Goal: Task Accomplishment & Management: Complete application form

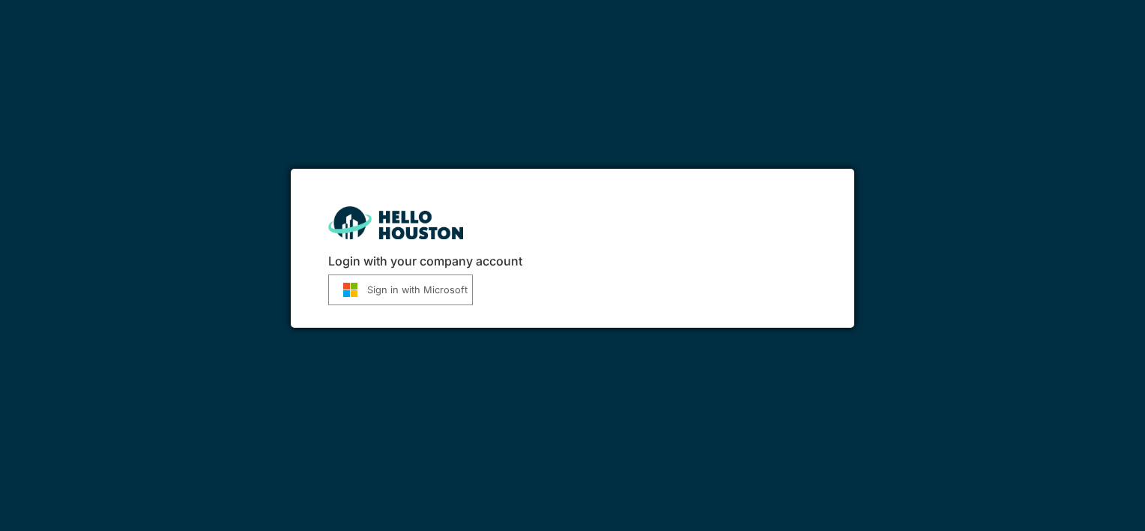
click at [337, 118] on div "Login with your company account Sign in with Microsoft" at bounding box center [572, 265] width 1145 height 531
click at [436, 287] on button "Sign in with Microsoft" at bounding box center [400, 289] width 145 height 31
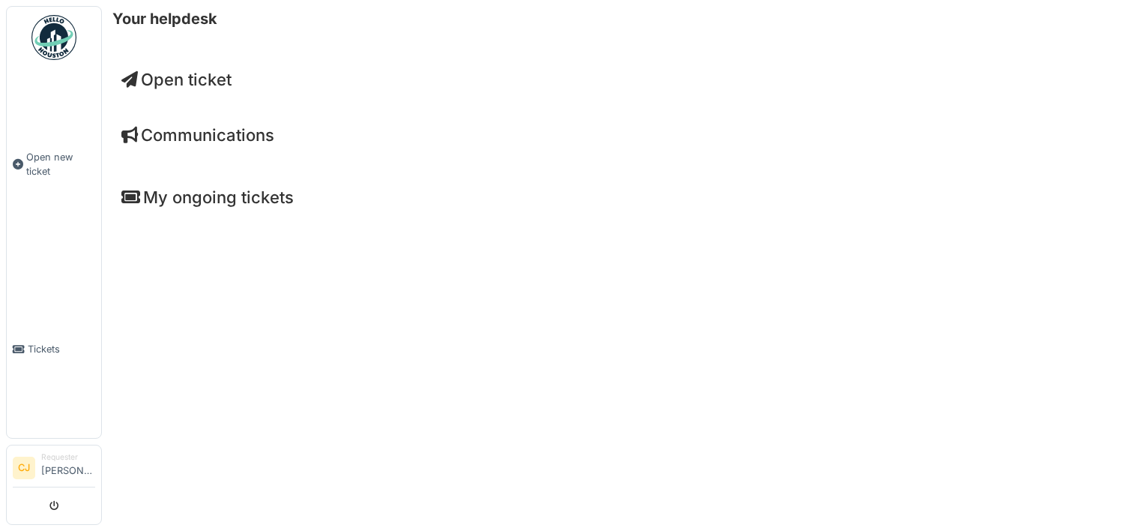
click at [223, 81] on span "Open ticket" at bounding box center [176, 79] width 110 height 19
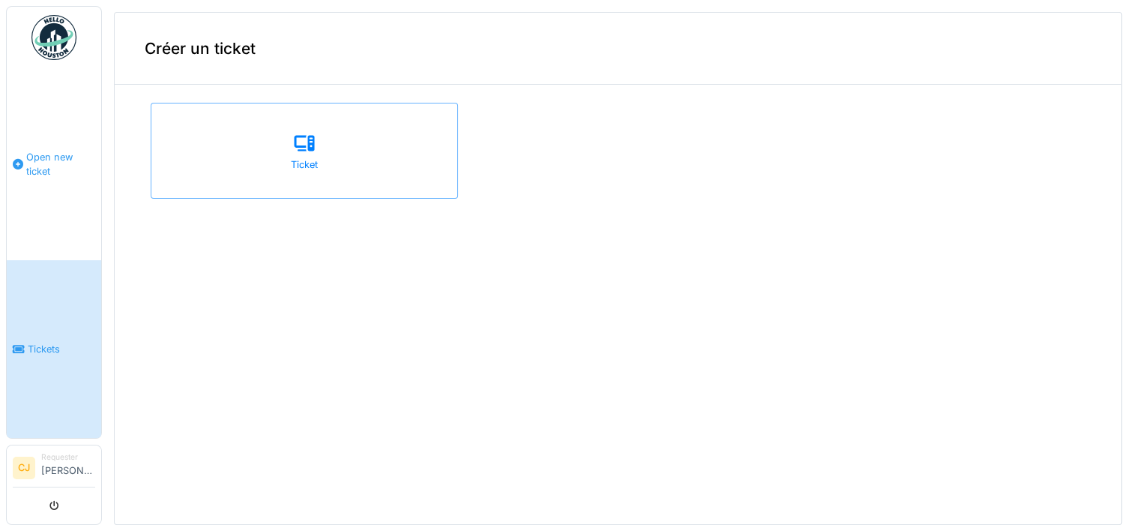
click at [63, 166] on span "Open new ticket" at bounding box center [60, 164] width 69 height 28
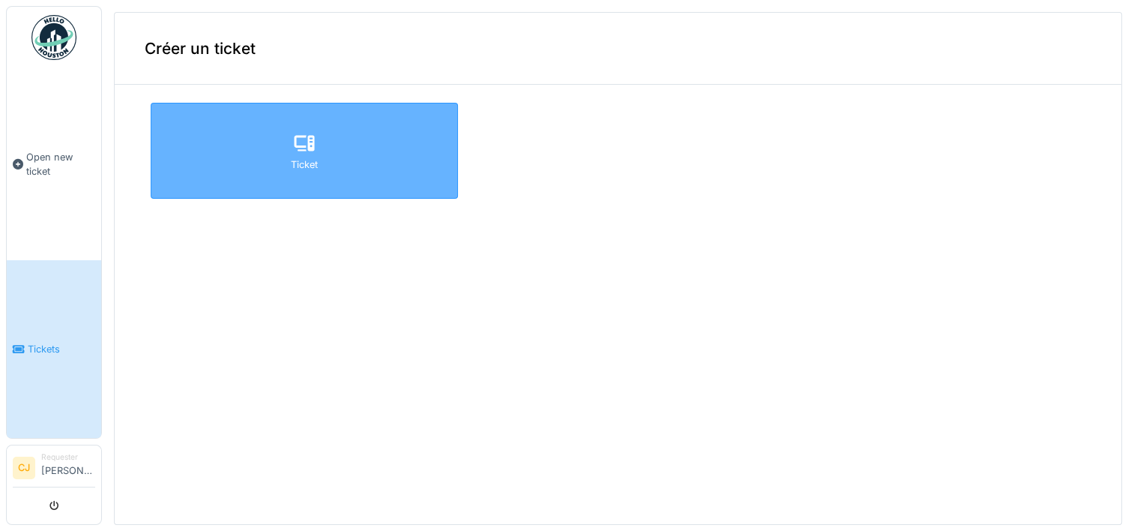
click at [234, 148] on div "Ticket" at bounding box center [304, 151] width 307 height 96
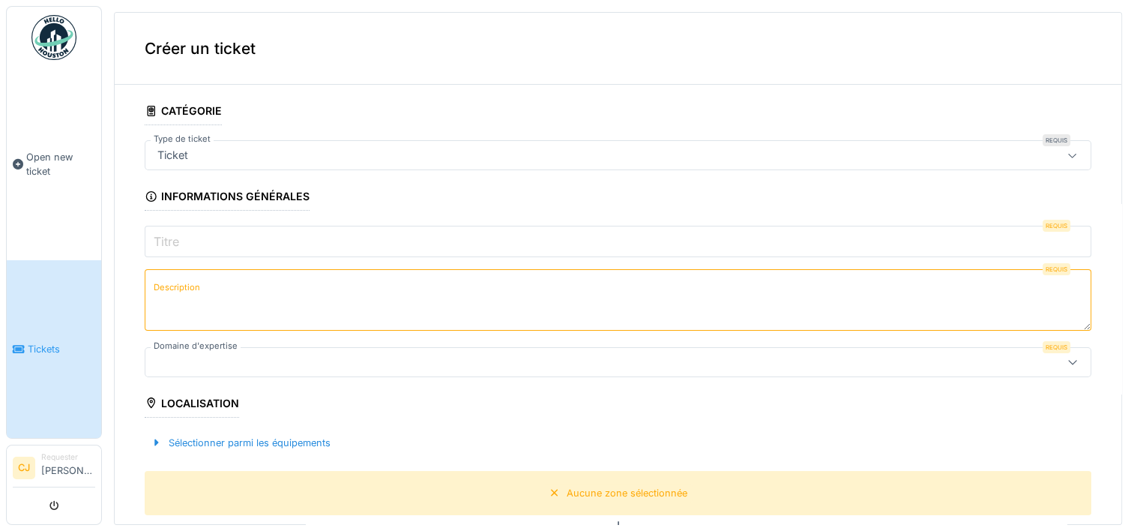
click at [186, 241] on input "Titre" at bounding box center [618, 241] width 947 height 31
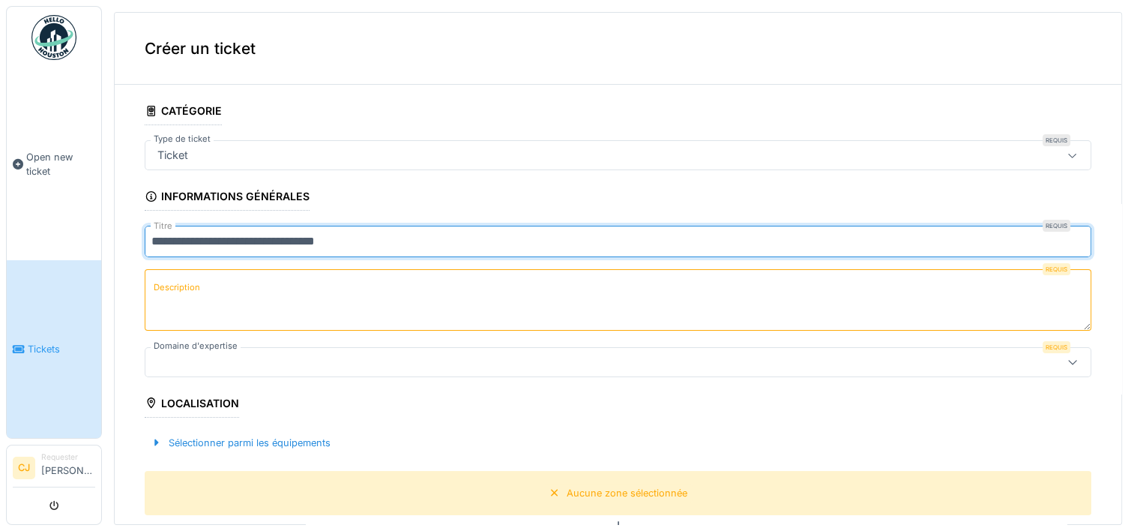
click at [226, 241] on input "**********" at bounding box center [618, 241] width 947 height 31
type input "**********"
click at [177, 291] on label "Description" at bounding box center [177, 287] width 52 height 19
click at [177, 291] on textarea "Description" at bounding box center [618, 299] width 947 height 61
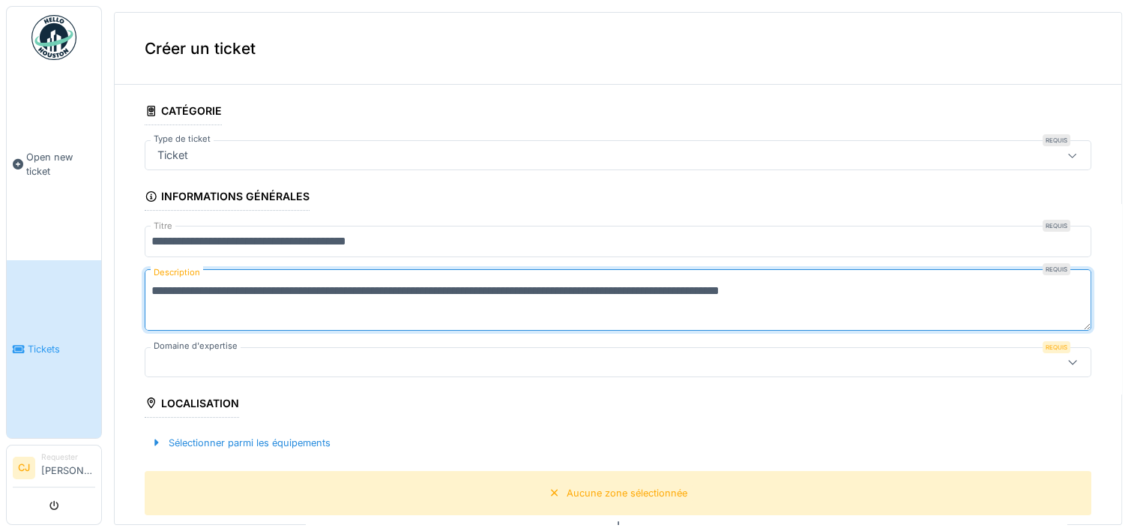
type textarea "**********"
click at [1067, 362] on icon at bounding box center [1073, 362] width 12 height 10
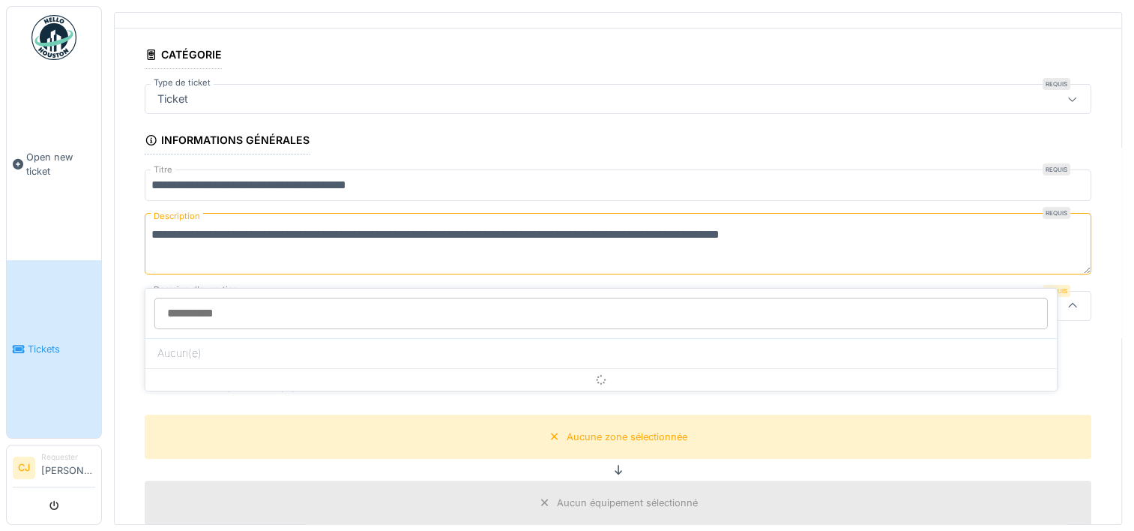
scroll to position [91, 0]
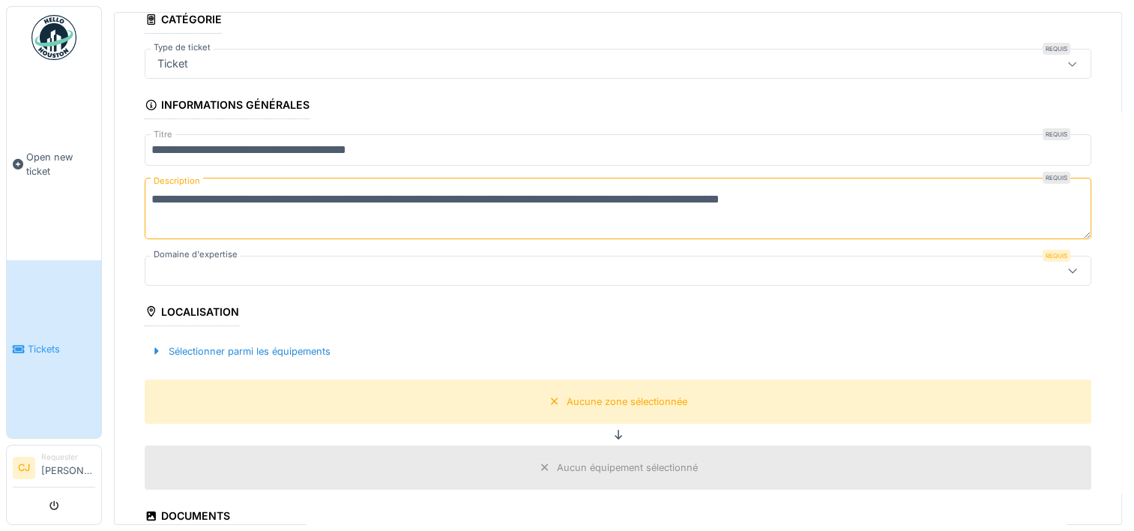
click at [171, 254] on label "Domaine d'expertise" at bounding box center [196, 254] width 90 height 13
click at [173, 265] on div at bounding box center [565, 270] width 828 height 16
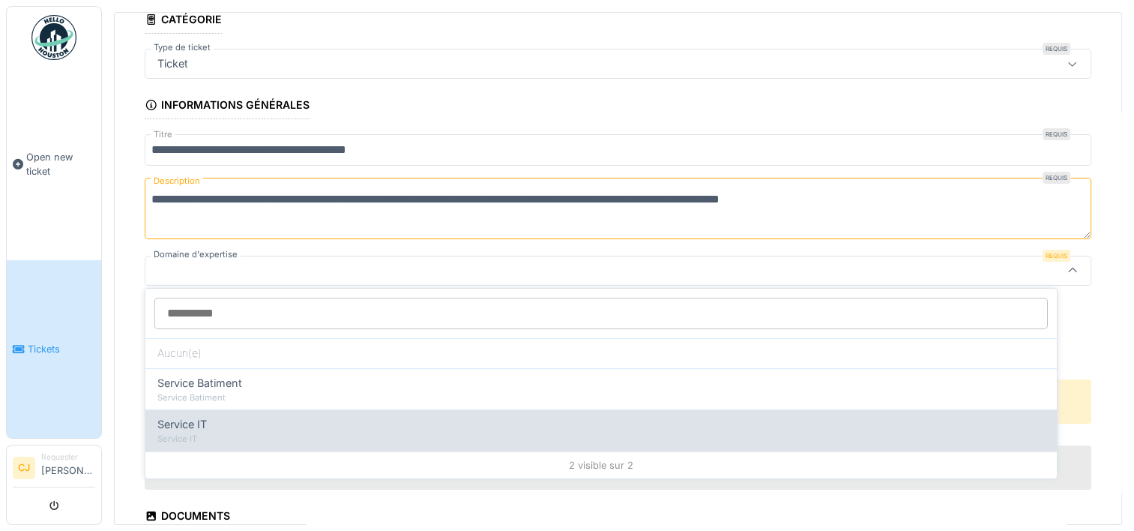
click at [183, 422] on span "Service IT" at bounding box center [181, 424] width 49 height 16
type input "***"
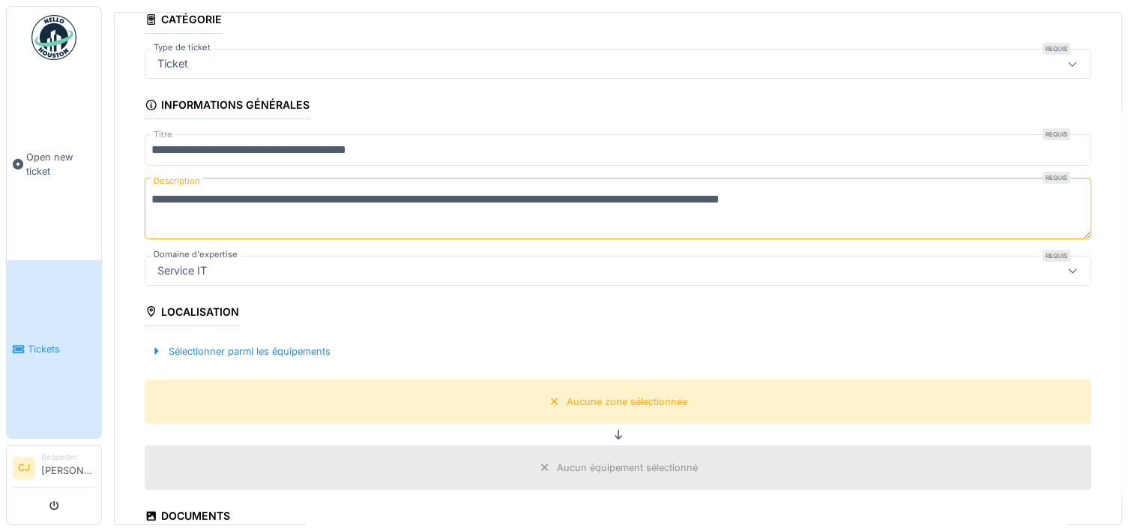
click at [638, 463] on div "Aucun équipement sélectionné" at bounding box center [627, 467] width 141 height 14
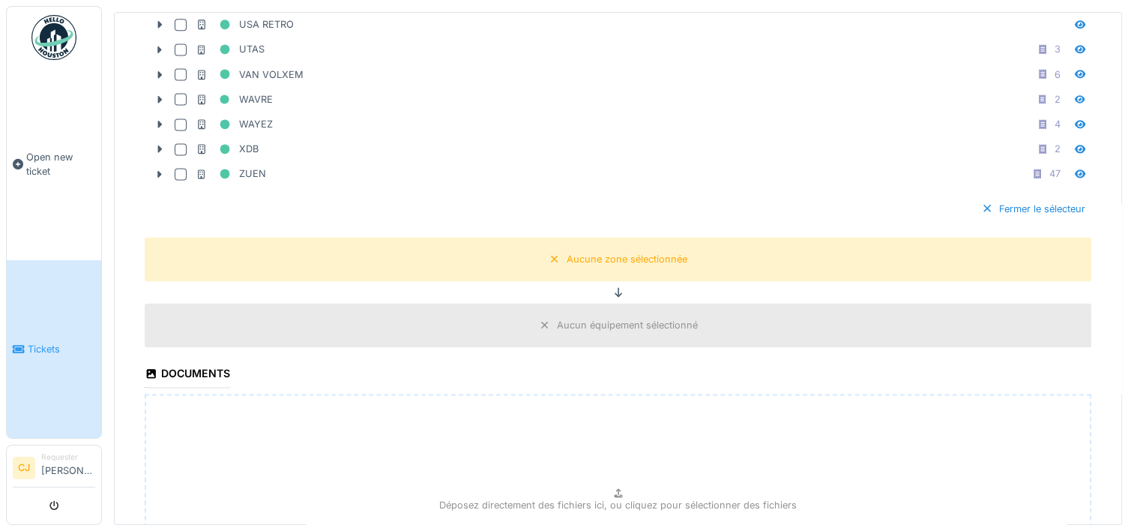
scroll to position [2244, 0]
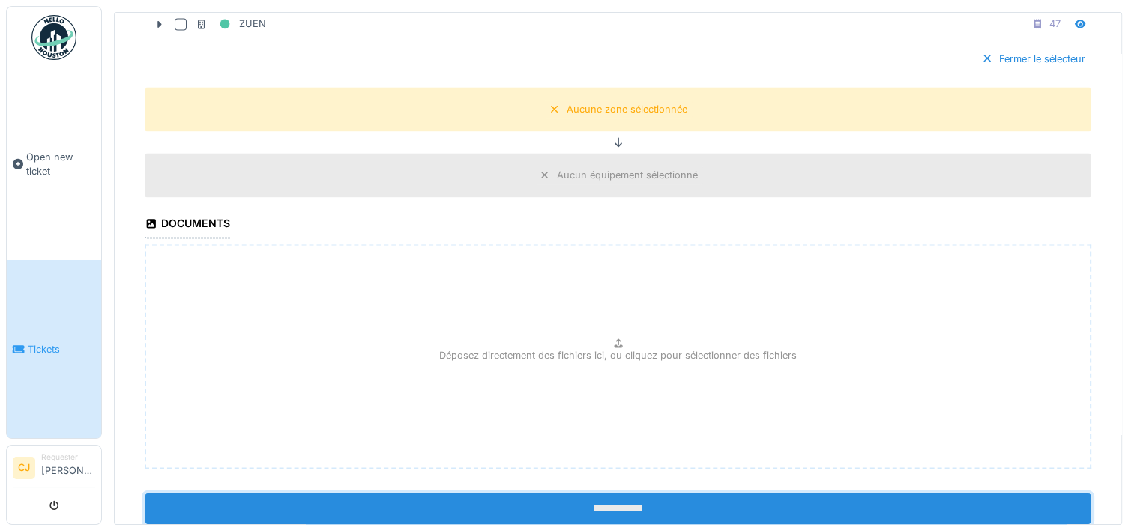
click at [588, 492] on input "**********" at bounding box center [618, 507] width 947 height 31
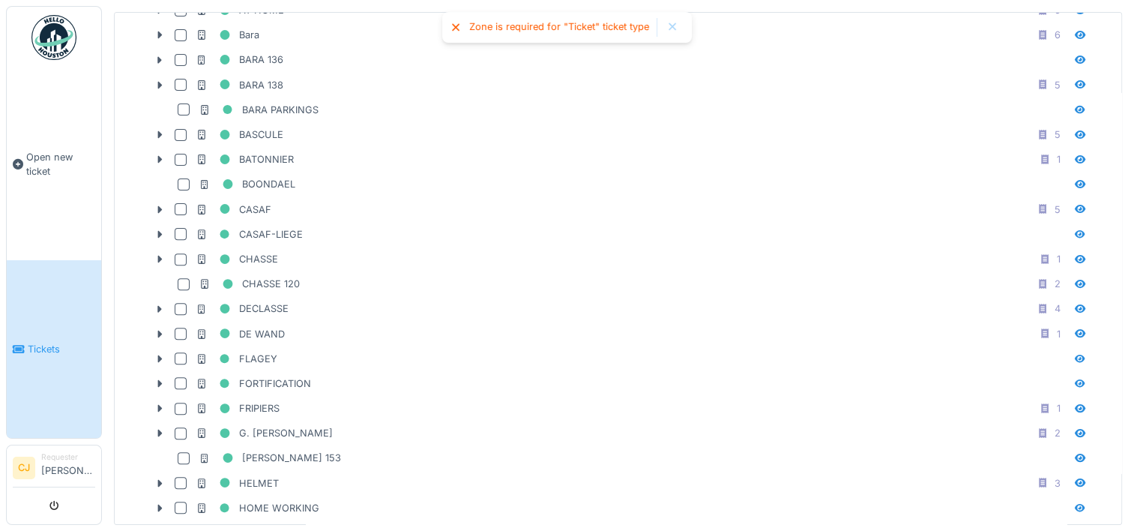
scroll to position [0, 0]
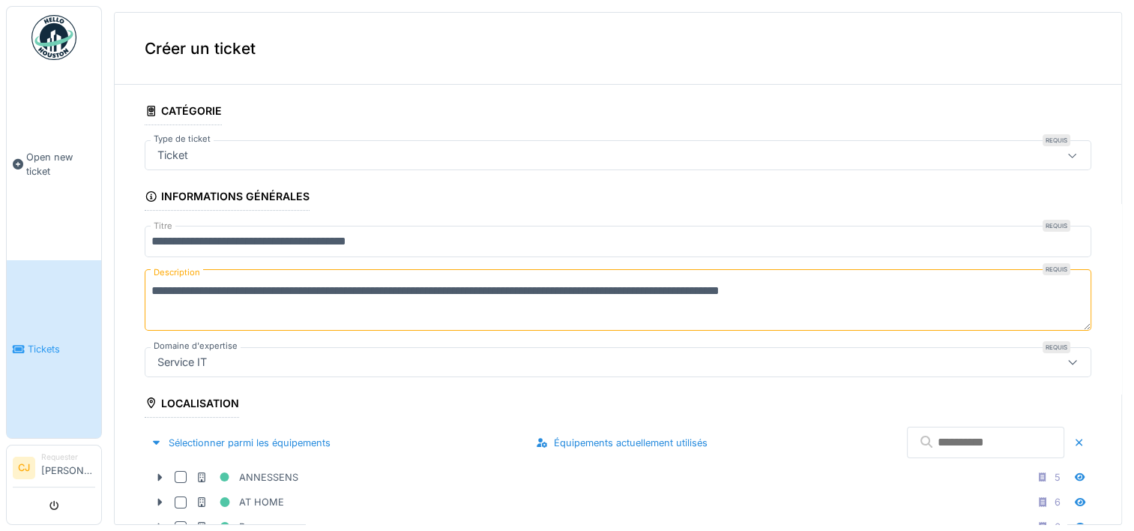
click at [1067, 158] on div at bounding box center [1073, 155] width 12 height 14
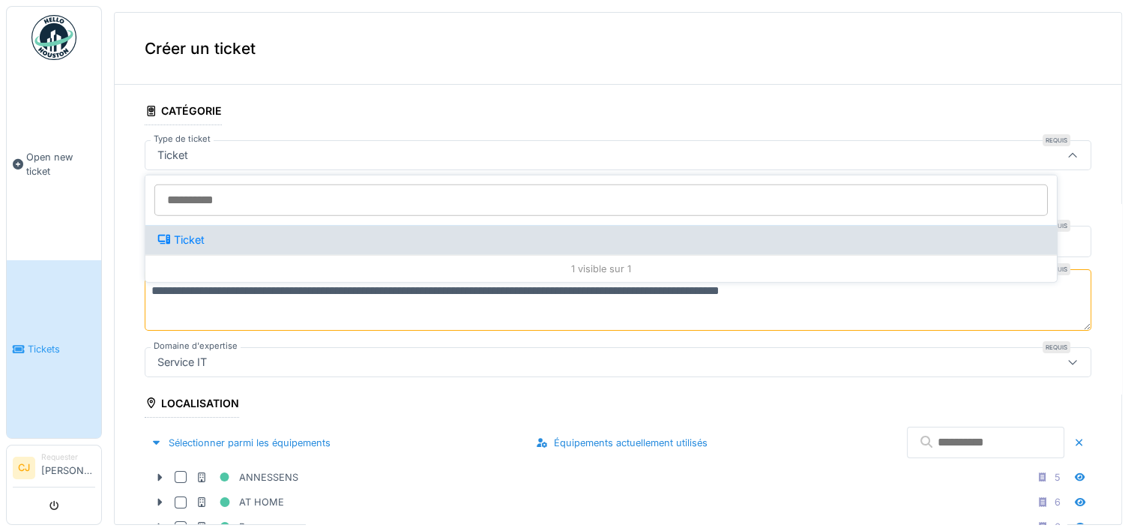
click at [194, 234] on div "Ticket" at bounding box center [601, 240] width 888 height 16
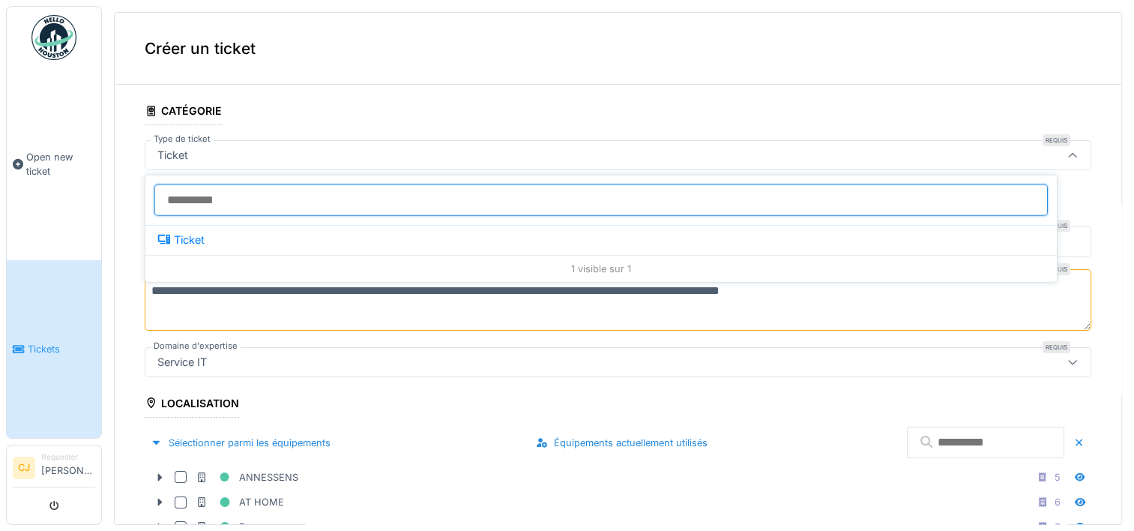
click at [206, 198] on input "Type de ticket" at bounding box center [601, 199] width 894 height 31
type input "*"
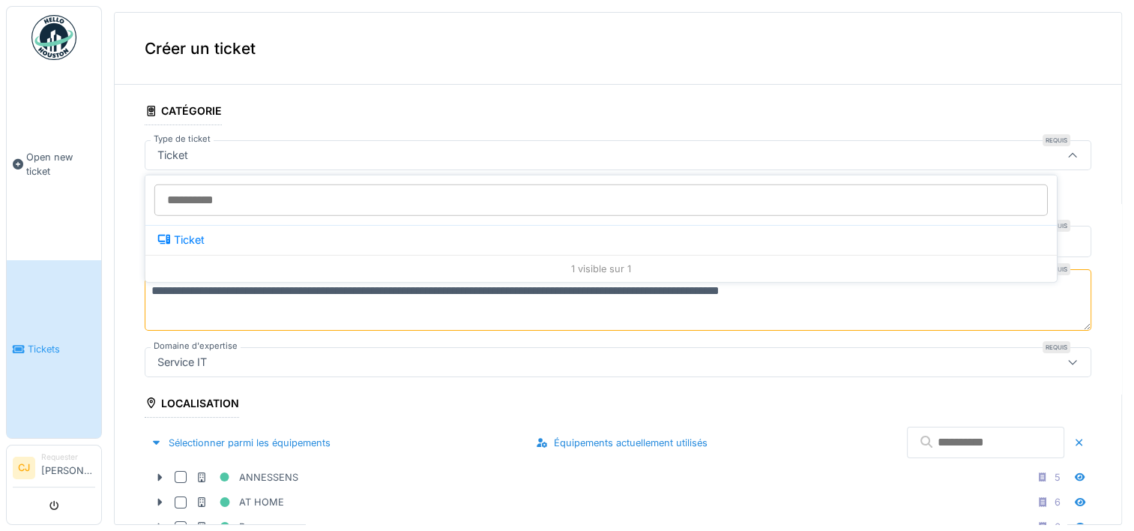
click at [1067, 154] on icon at bounding box center [1073, 156] width 12 height 10
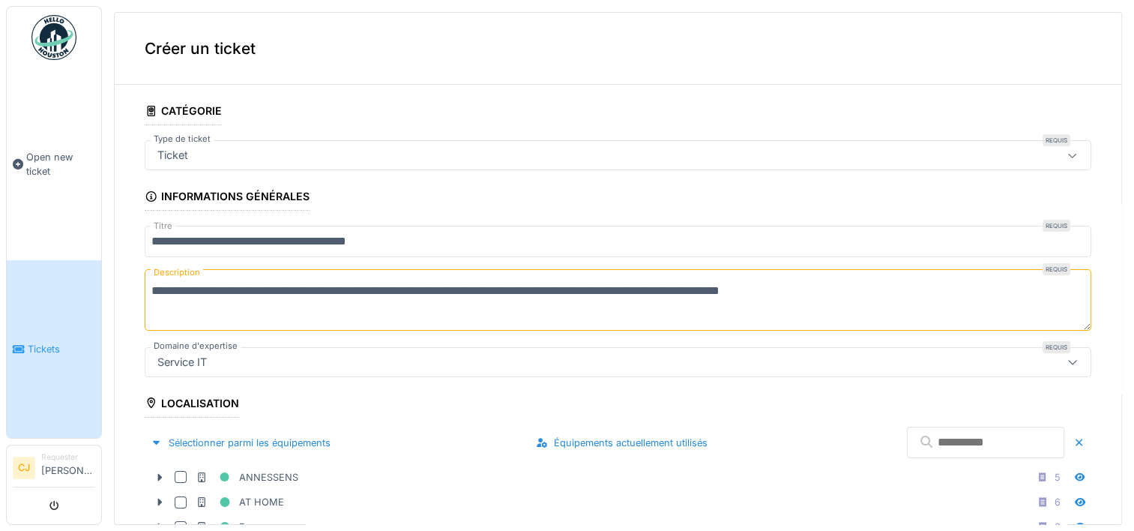
click at [256, 150] on div "Ticket" at bounding box center [565, 155] width 828 height 16
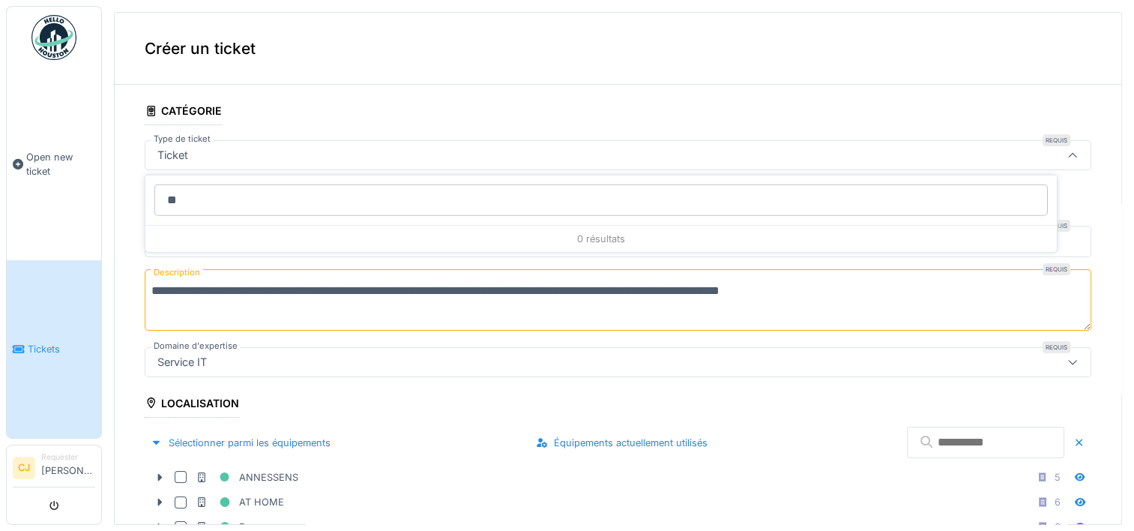
type input "*"
type input "**********"
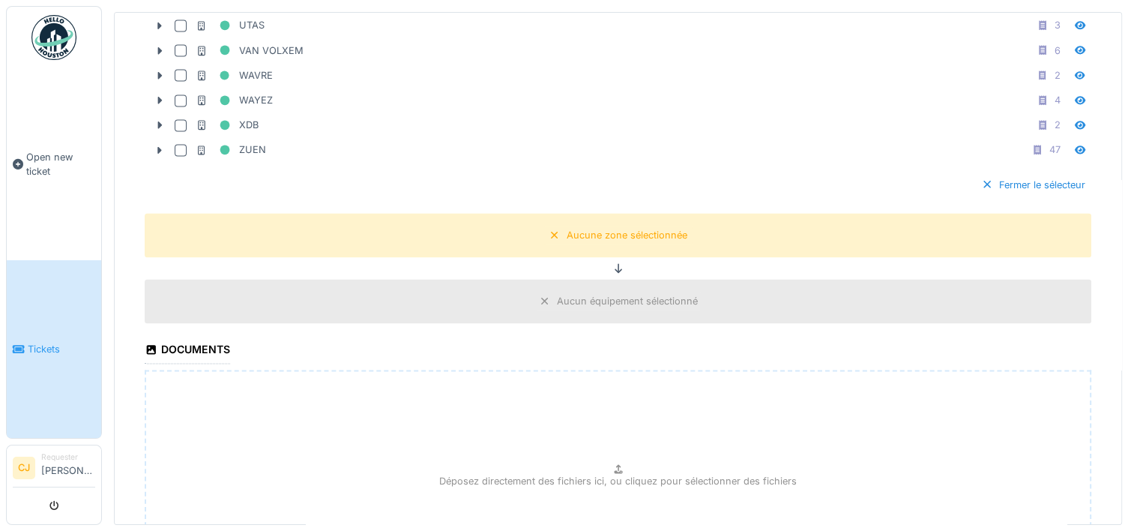
scroll to position [2262, 0]
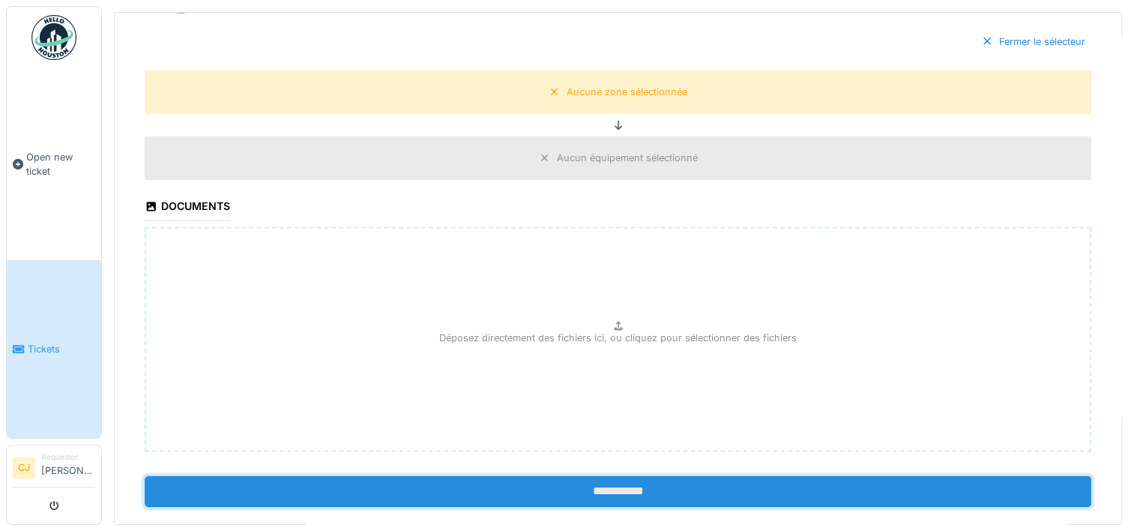
click at [567, 475] on input "**********" at bounding box center [618, 490] width 947 height 31
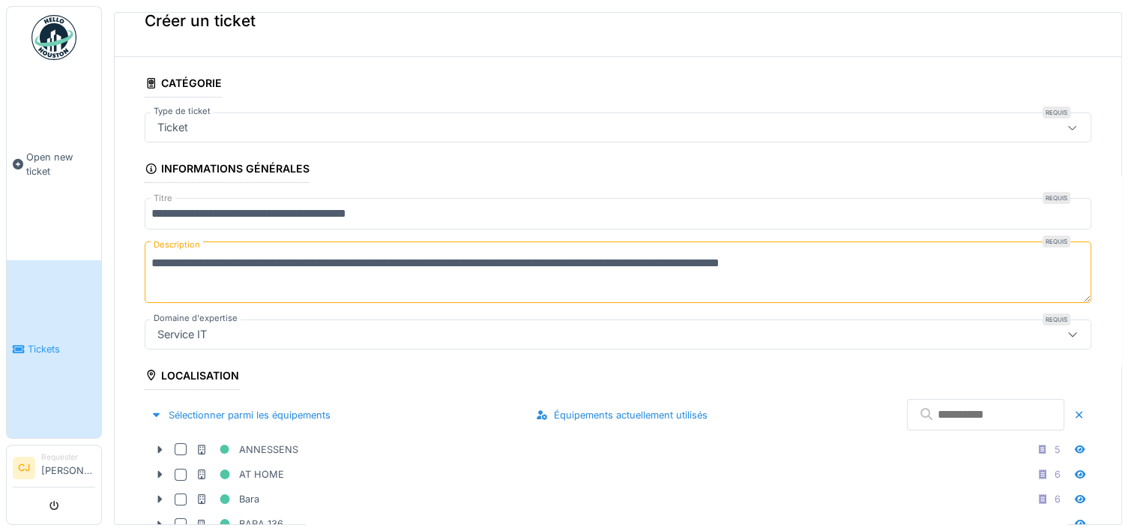
scroll to position [0, 0]
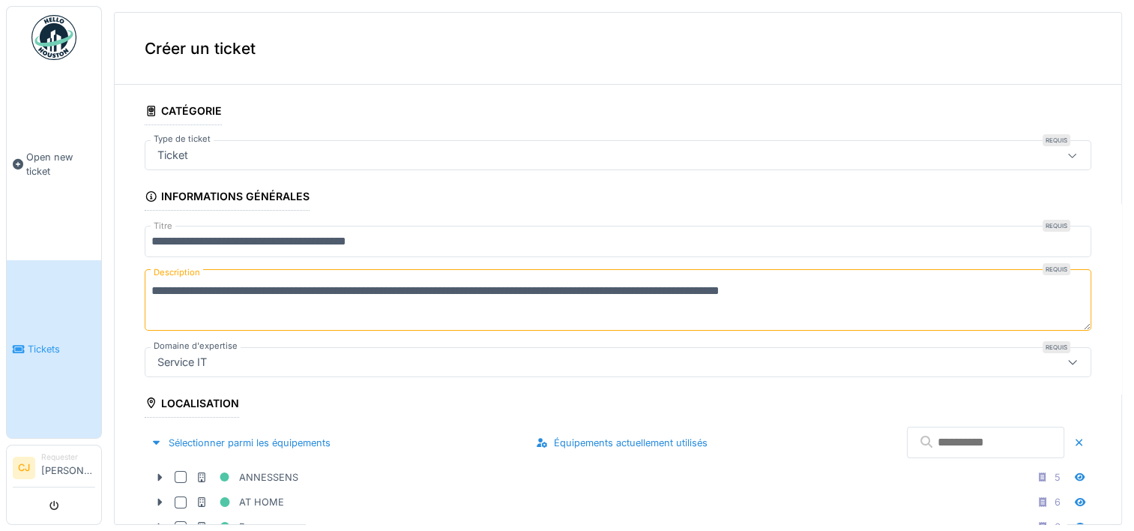
click at [1067, 152] on icon at bounding box center [1073, 156] width 12 height 10
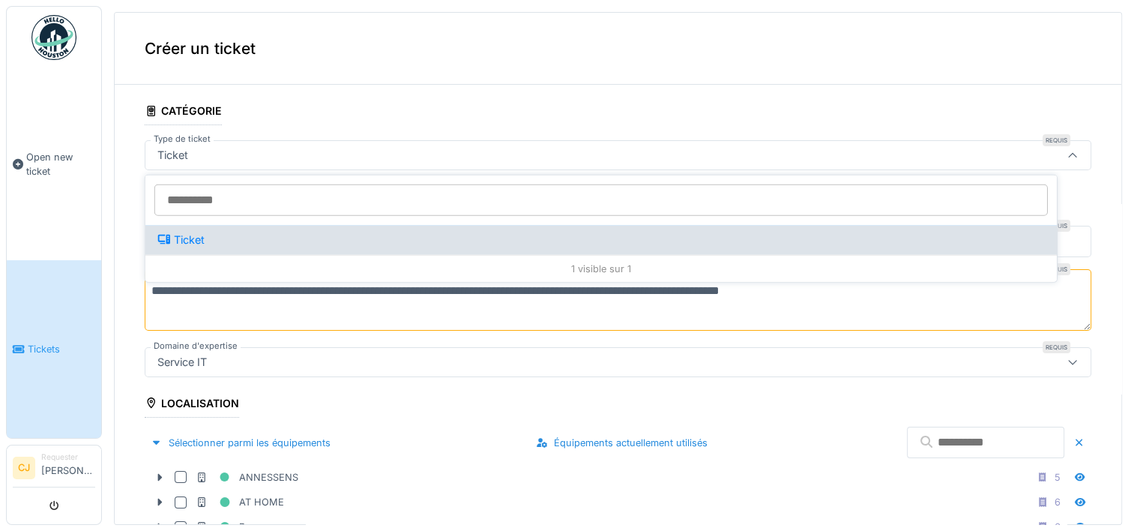
click at [207, 232] on div "Ticket" at bounding box center [601, 240] width 888 height 16
click at [201, 235] on div "Ticket" at bounding box center [601, 240] width 888 height 16
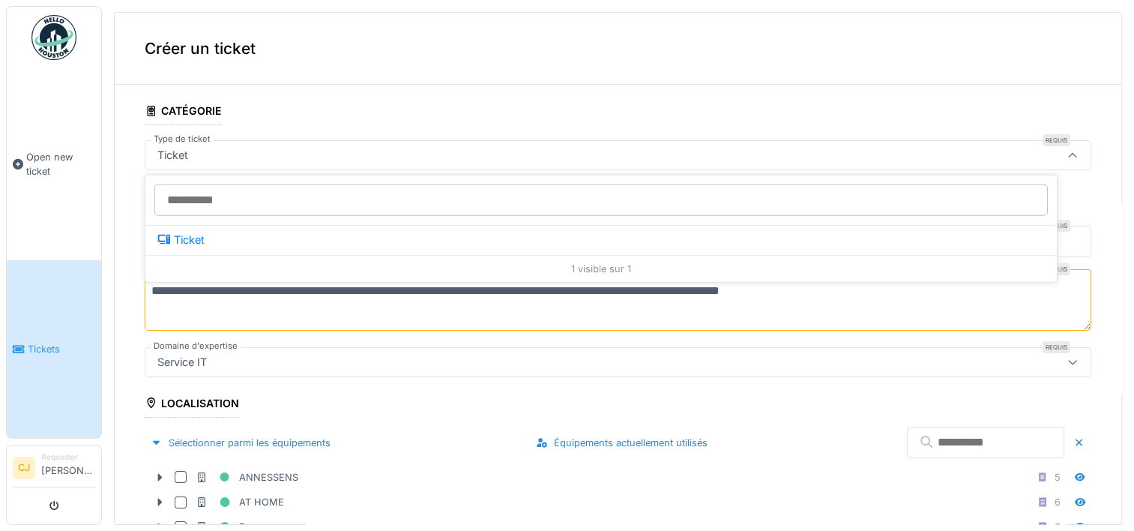
click at [1067, 151] on icon at bounding box center [1073, 156] width 12 height 10
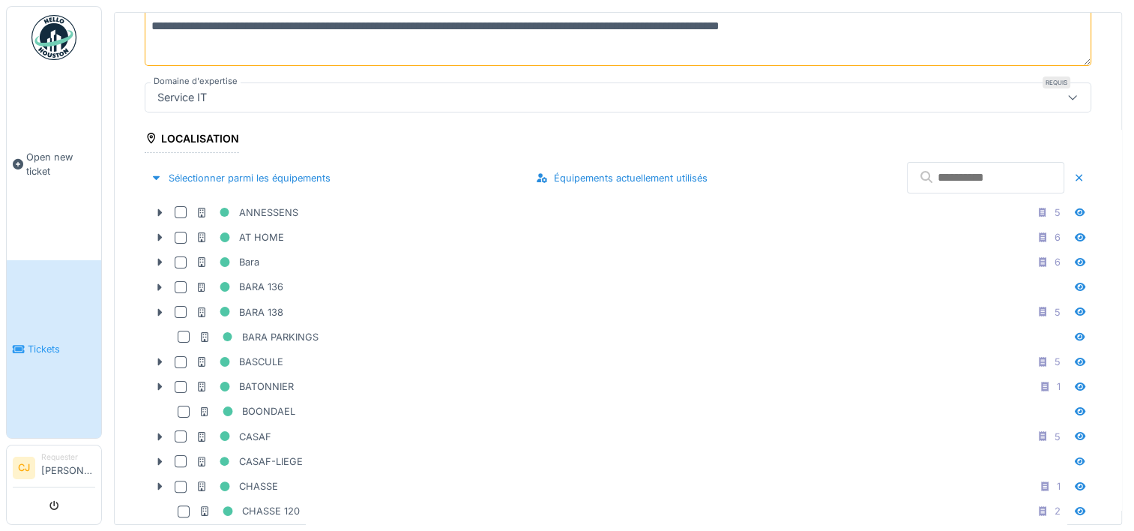
scroll to position [303, 0]
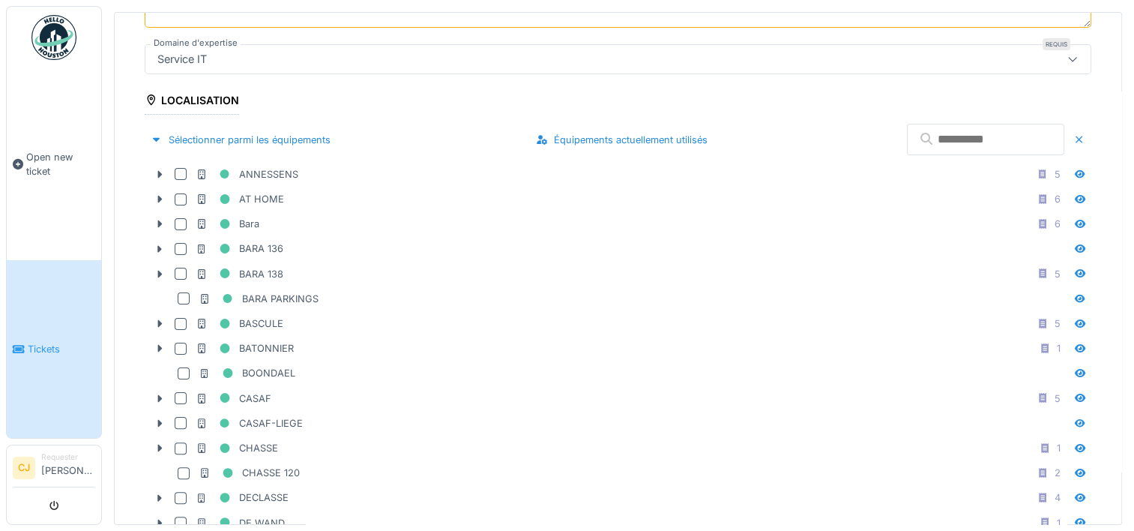
click at [1073, 141] on div at bounding box center [1079, 140] width 12 height 14
click at [1073, 135] on div at bounding box center [1079, 140] width 12 height 14
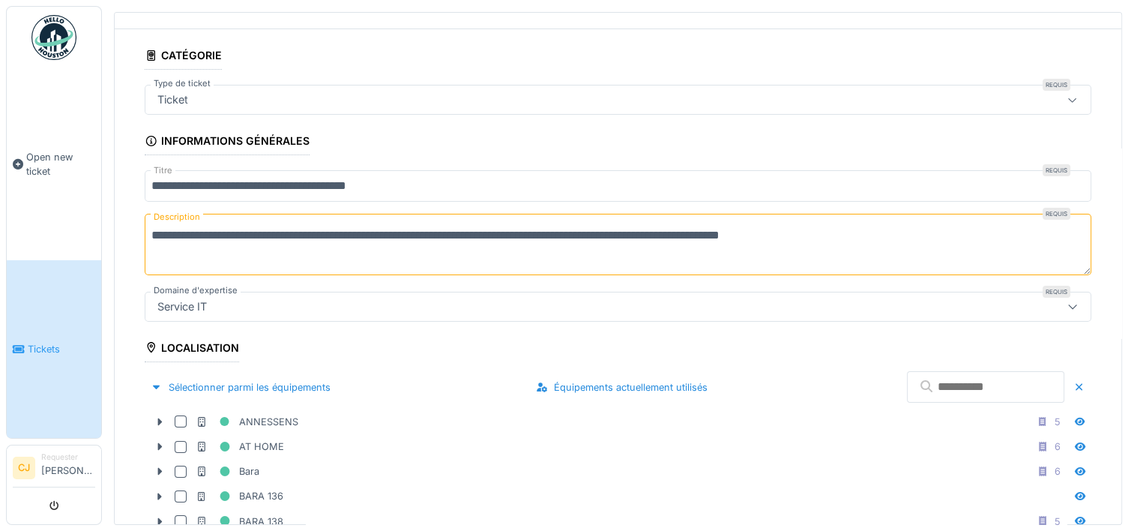
scroll to position [0, 0]
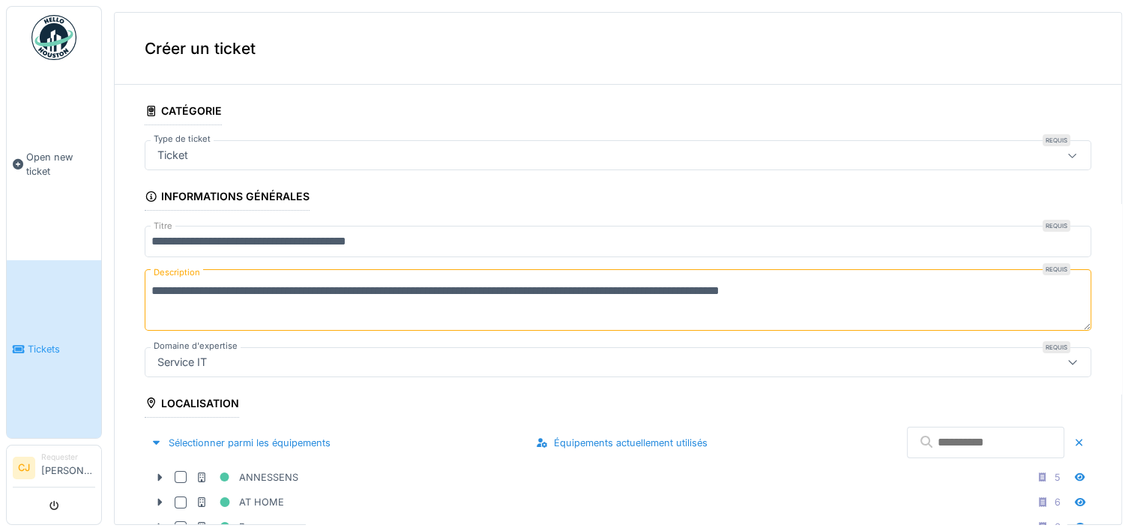
click at [168, 153] on div "Ticket" at bounding box center [172, 155] width 43 height 16
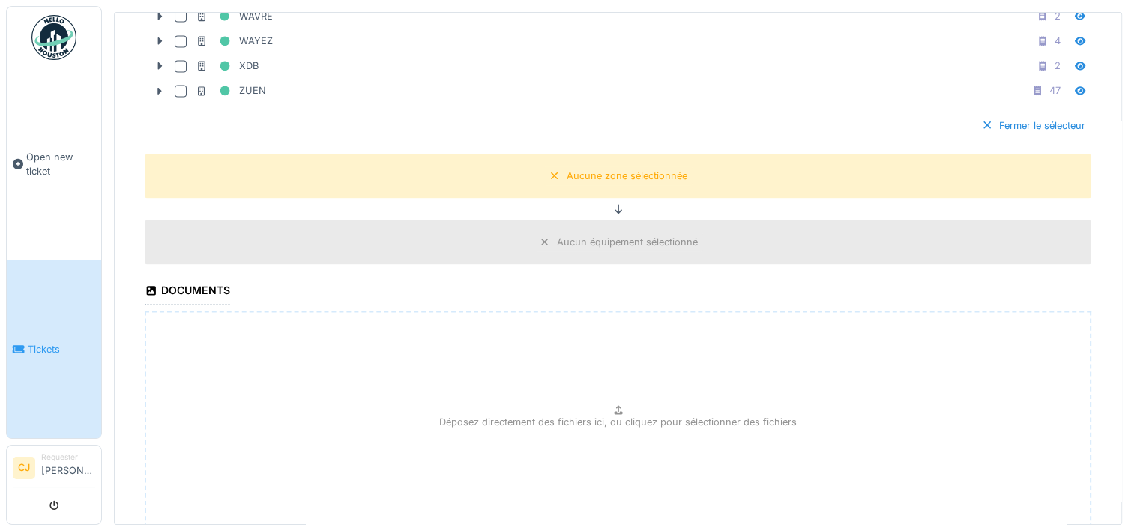
scroll to position [2262, 0]
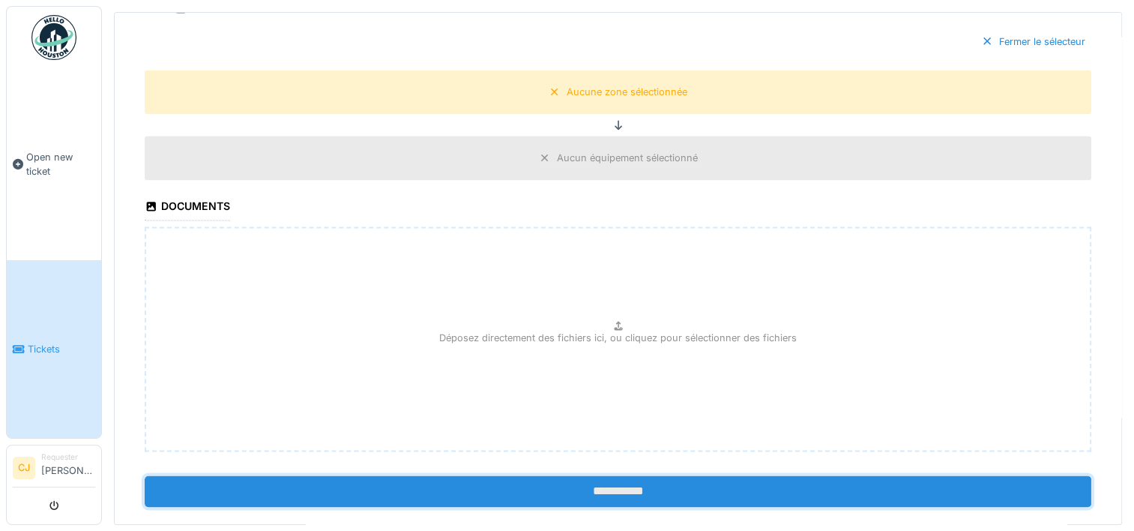
click at [594, 475] on input "**********" at bounding box center [618, 490] width 947 height 31
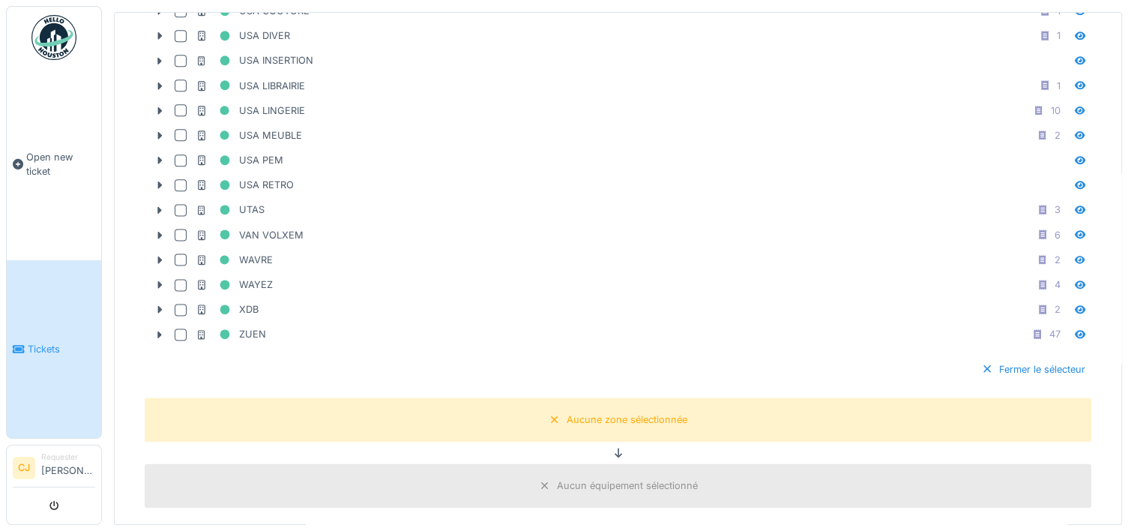
scroll to position [1937, 0]
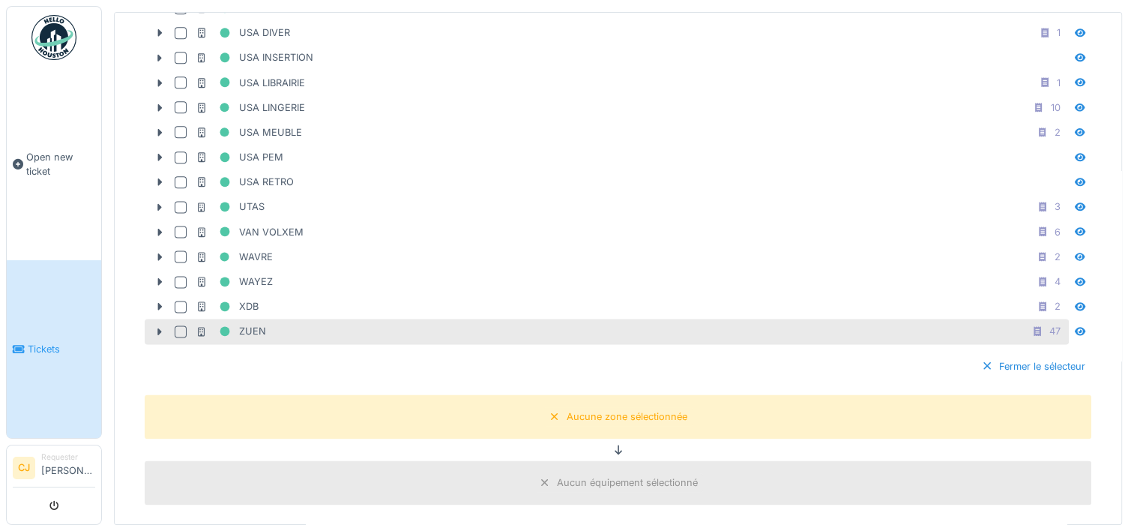
click at [251, 322] on div "ZUEN" at bounding box center [231, 331] width 70 height 19
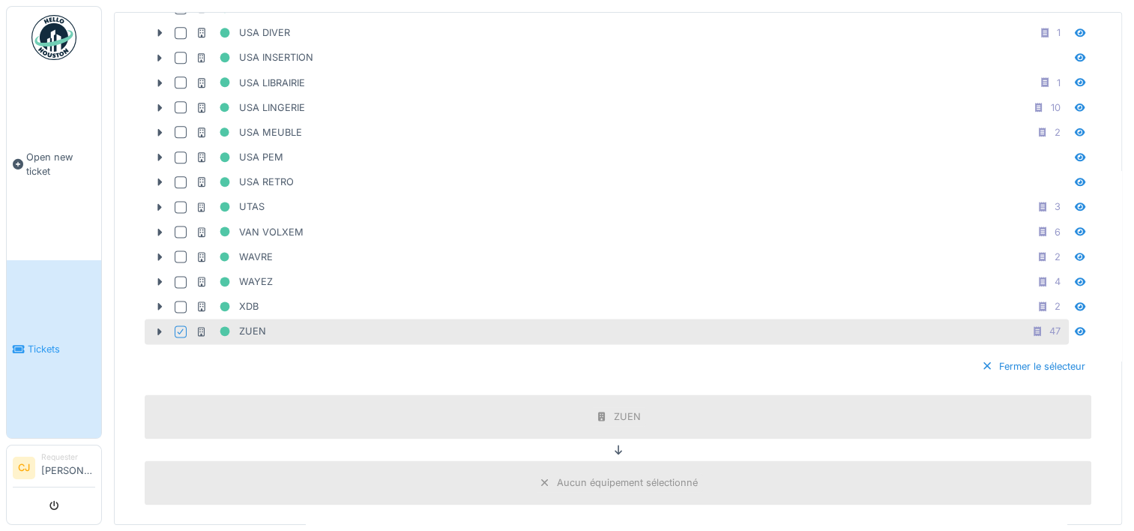
scroll to position [2262, 0]
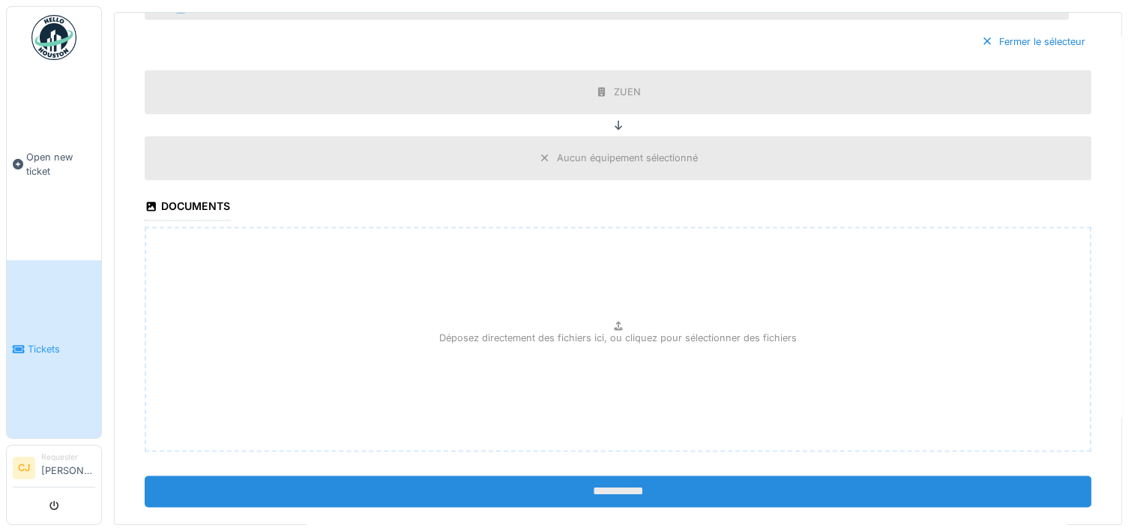
click at [625, 475] on input "**********" at bounding box center [618, 490] width 947 height 31
